Goal: Information Seeking & Learning: Find specific page/section

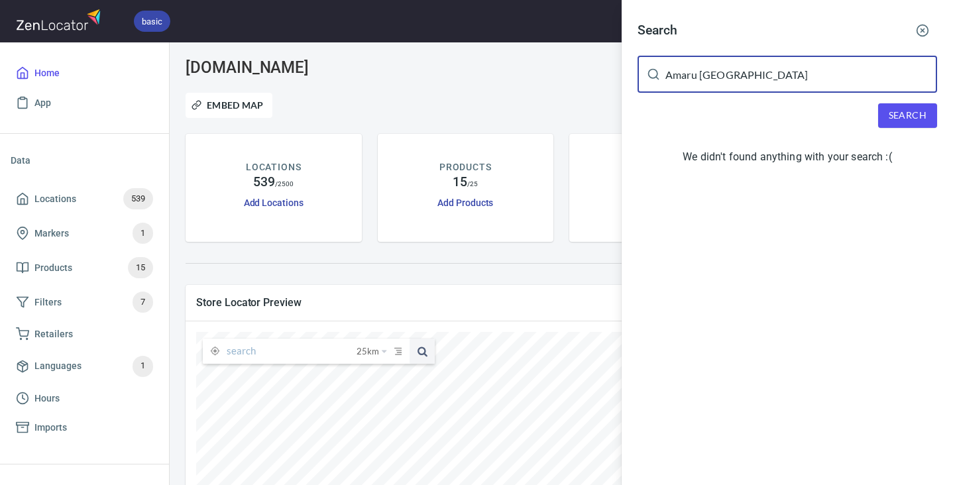
click at [720, 60] on input "Amaru [GEOGRAPHIC_DATA]" at bounding box center [801, 74] width 272 height 37
click at [937, 129] on div "Search tea ​ Search We didn't found anything with your search :(" at bounding box center [786, 95] width 331 height 191
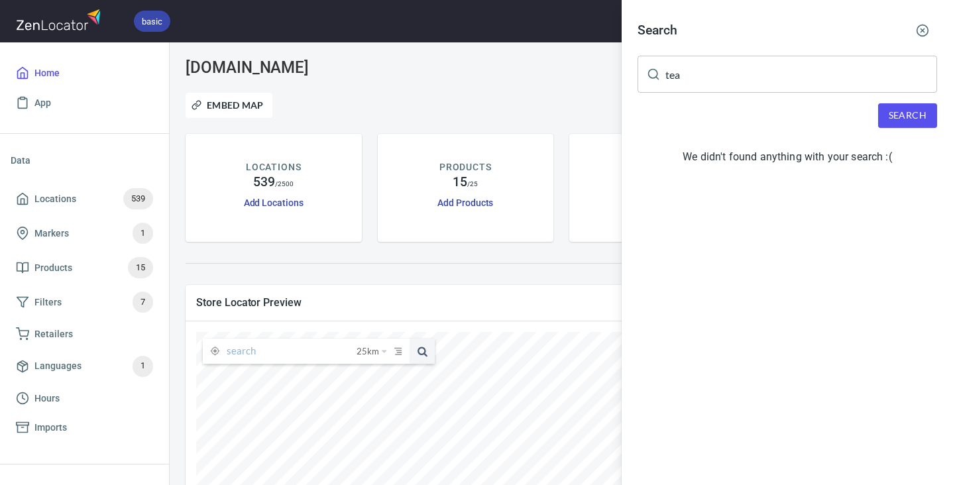
click at [889, 107] on button "Search" at bounding box center [907, 115] width 59 height 25
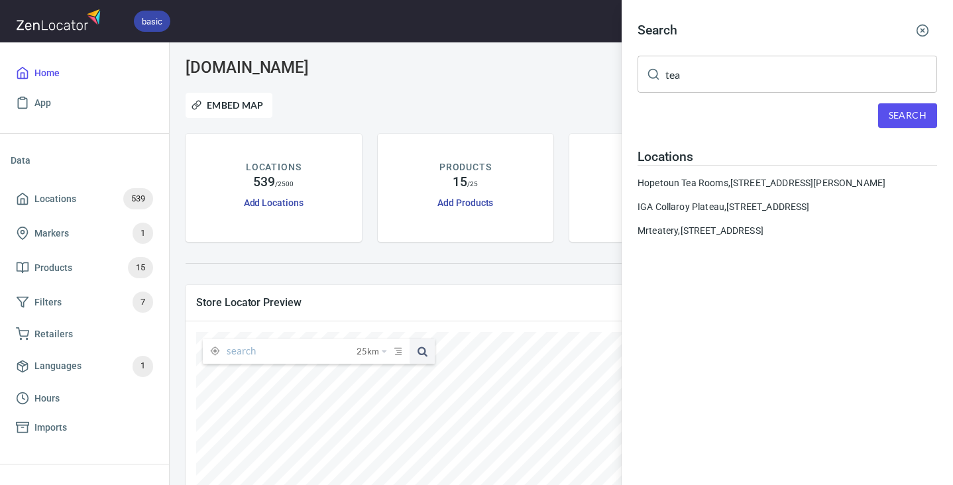
click at [804, 84] on input "tea" at bounding box center [801, 74] width 272 height 37
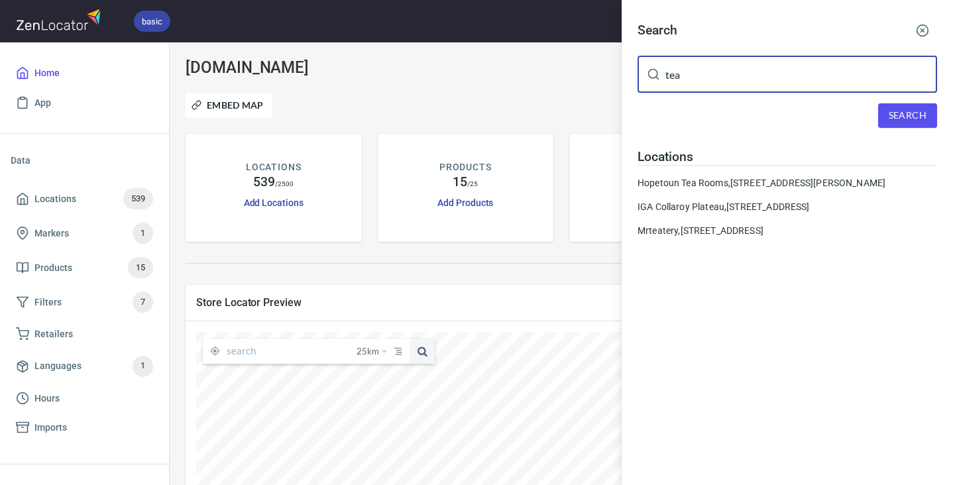
click at [804, 84] on input "tea" at bounding box center [801, 74] width 272 height 37
paste input "Just a teaspoon loch"
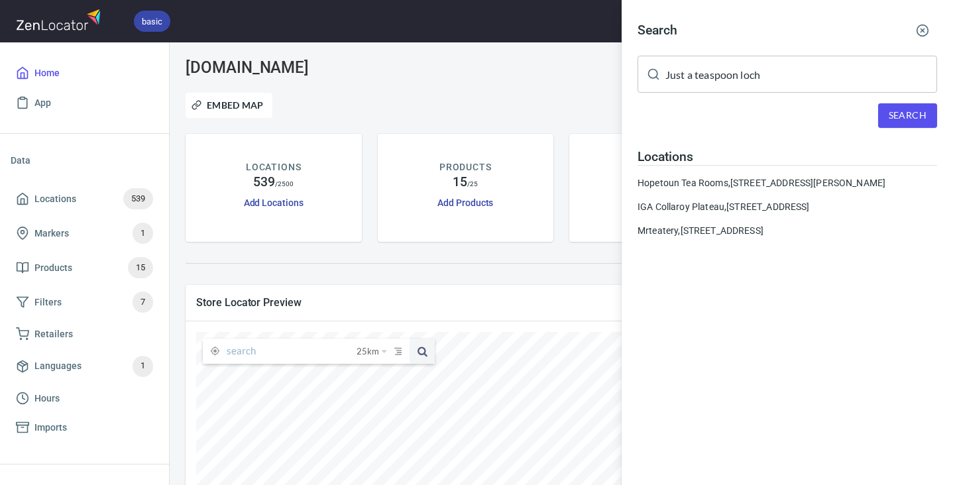
click at [917, 132] on div "Search Just a teaspoon loch ​ Search Locations [GEOGRAPHIC_DATA], [STREET_ADDRE…" at bounding box center [786, 132] width 331 height 264
click at [910, 121] on span "Search" at bounding box center [907, 115] width 38 height 17
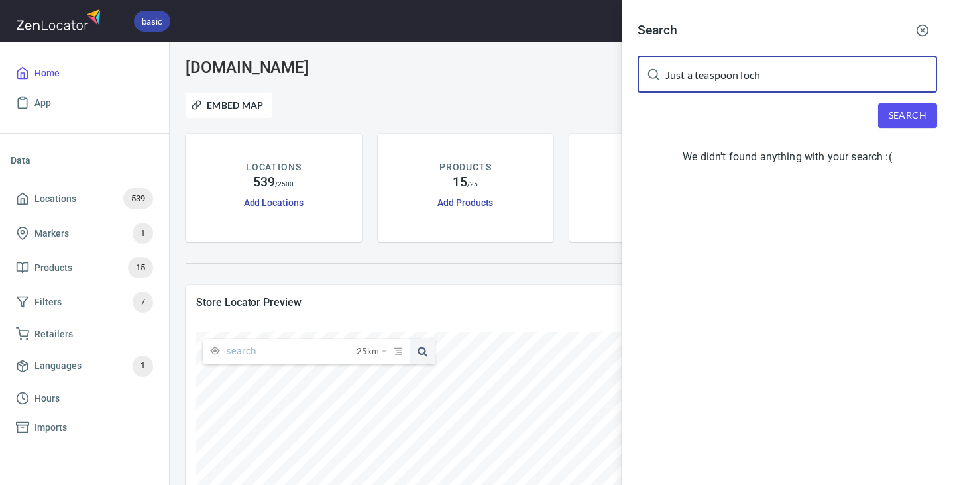
click at [677, 77] on input "Just a teaspoon loch" at bounding box center [801, 74] width 272 height 37
drag, startPoint x: 736, startPoint y: 76, endPoint x: 774, endPoint y: 74, distance: 37.8
click at [780, 77] on input "Just a teaspoon loch" at bounding box center [801, 74] width 272 height 37
click at [739, 83] on input "Just a teaspoon loch" at bounding box center [801, 74] width 272 height 37
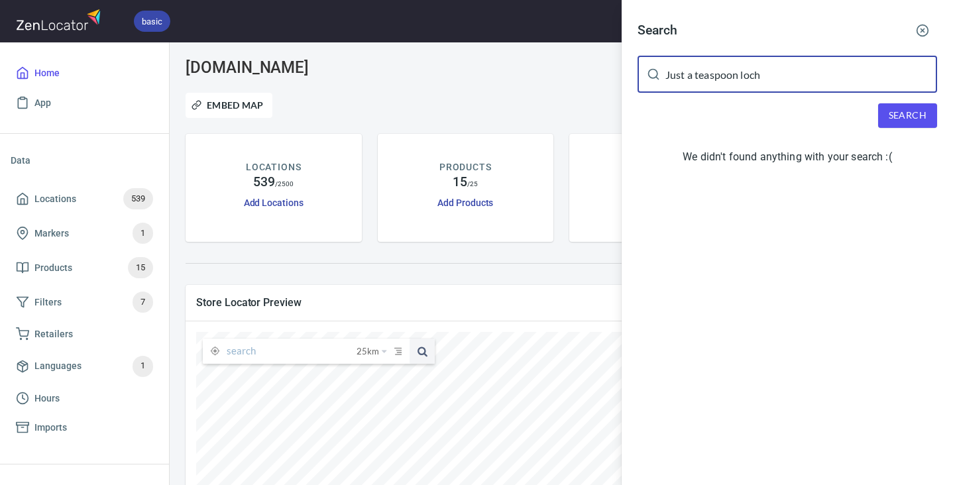
click at [739, 83] on input "Just a teaspoon loch" at bounding box center [801, 74] width 272 height 37
click at [737, 83] on input "Just a teaspoon loch" at bounding box center [801, 74] width 272 height 37
click at [916, 128] on div "Search CATERING ​ Search We didn't found anything with your search :(" at bounding box center [786, 95] width 331 height 191
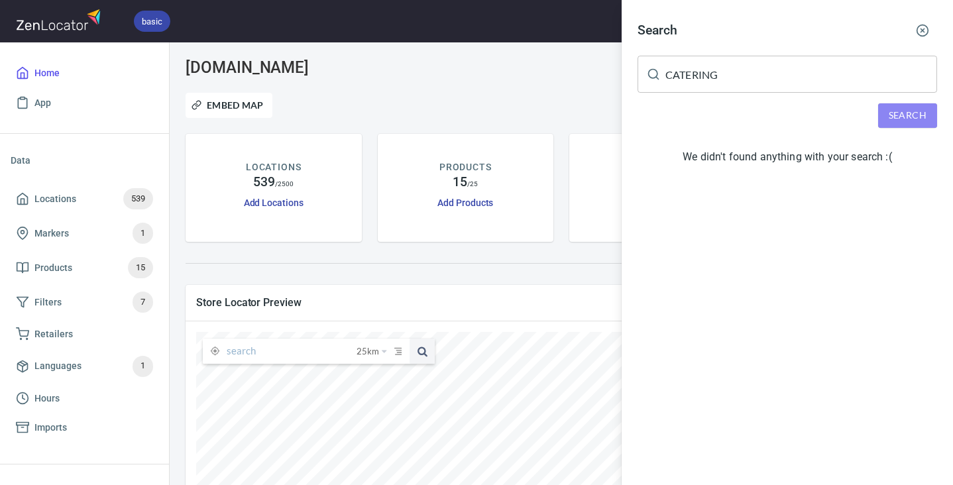
click at [917, 109] on span "Search" at bounding box center [907, 115] width 38 height 17
click at [781, 44] on div "Search" at bounding box center [786, 30] width 299 height 29
click at [781, 83] on input "CATERING" at bounding box center [801, 74] width 272 height 37
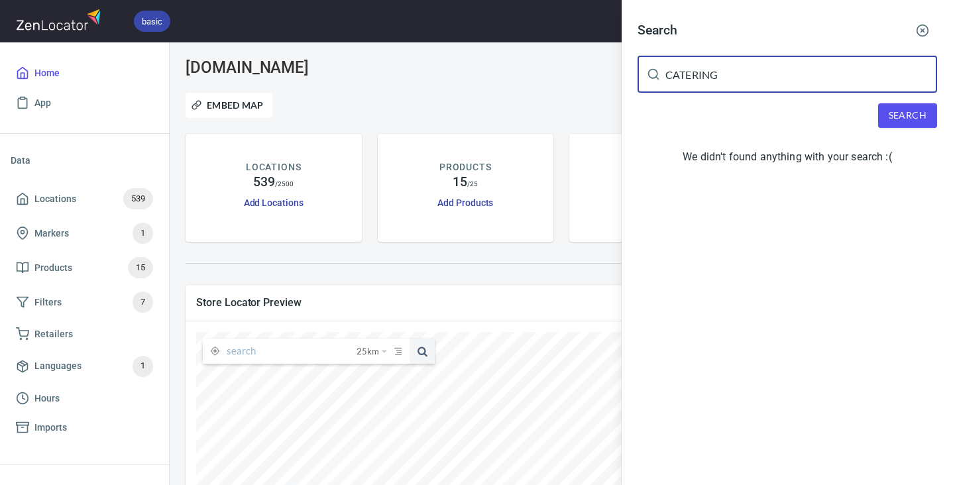
click at [778, 86] on input "CATERING" at bounding box center [801, 74] width 272 height 37
paste input "[PERSON_NAME]"
type input "[PERSON_NAME]"
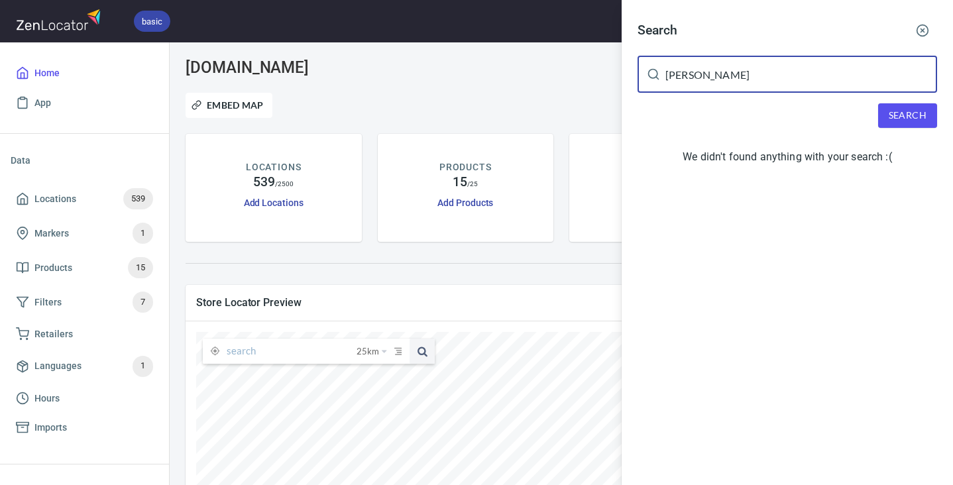
click at [902, 122] on span "Search" at bounding box center [907, 115] width 38 height 17
